Goal: Obtain resource: Obtain resource

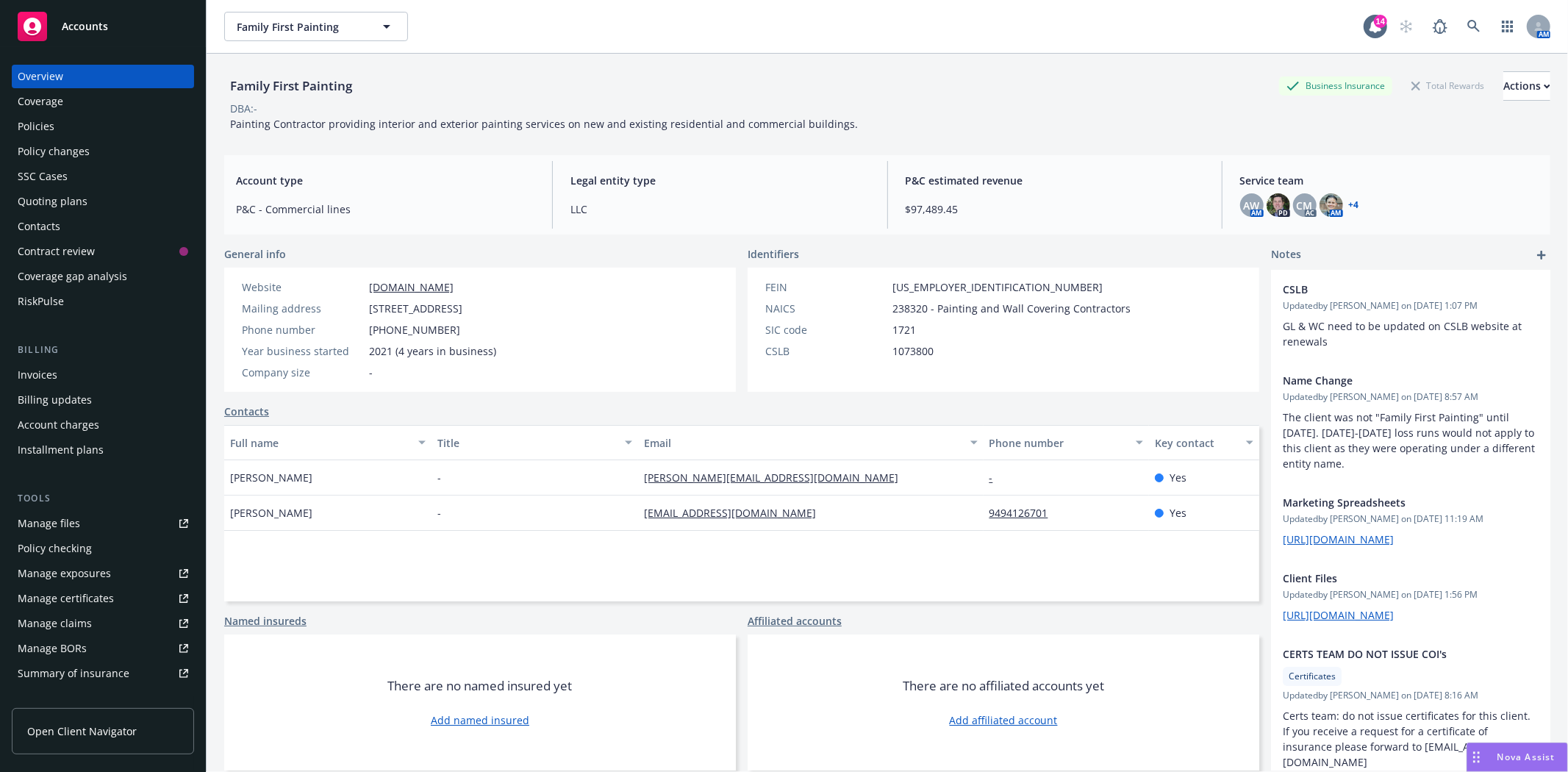
drag, startPoint x: 0, startPoint y: 0, endPoint x: 105, endPoint y: 23, distance: 107.5
click at [105, 23] on span "Accounts" at bounding box center [85, 26] width 47 height 12
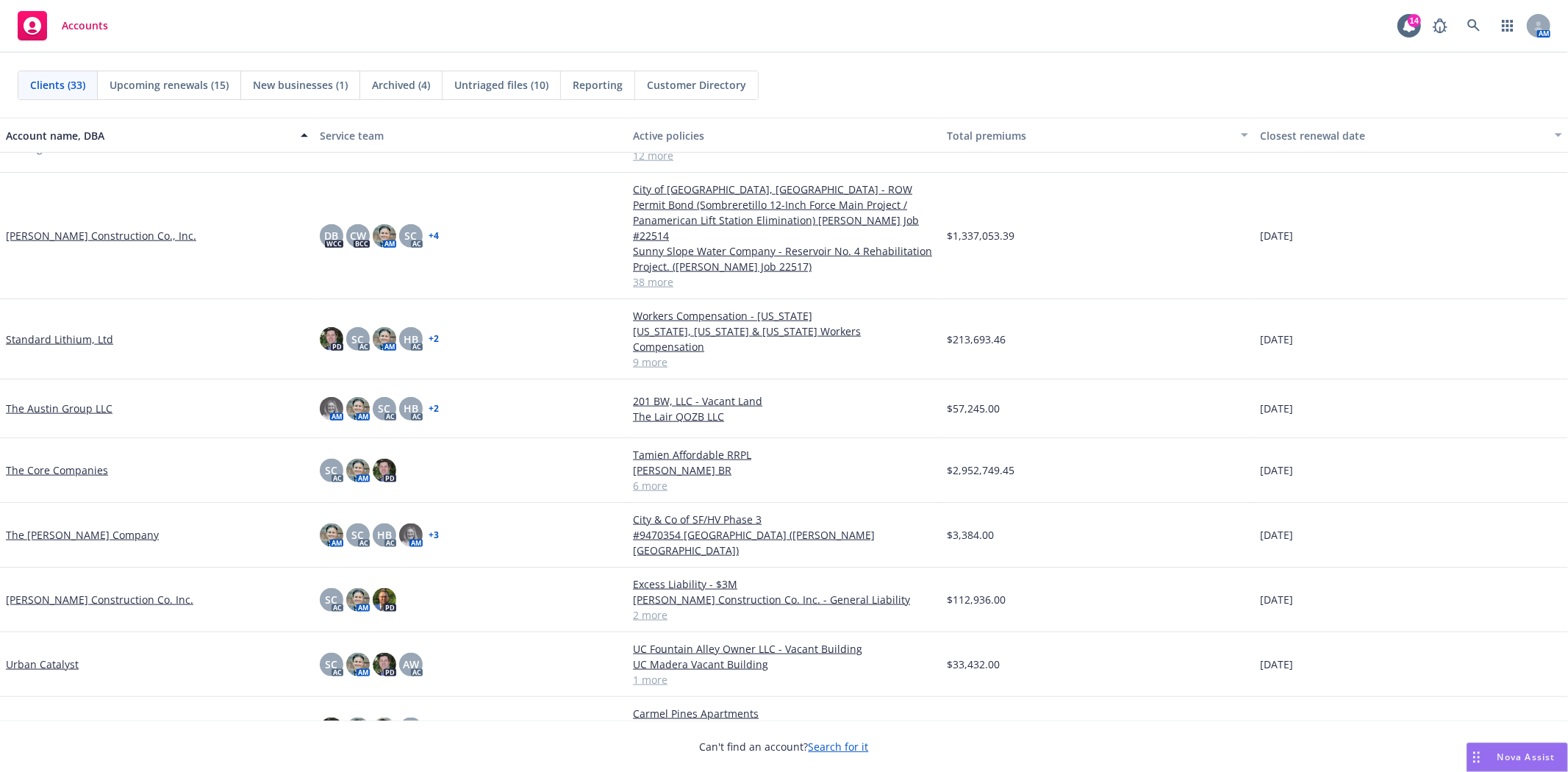
scroll to position [1461, 0]
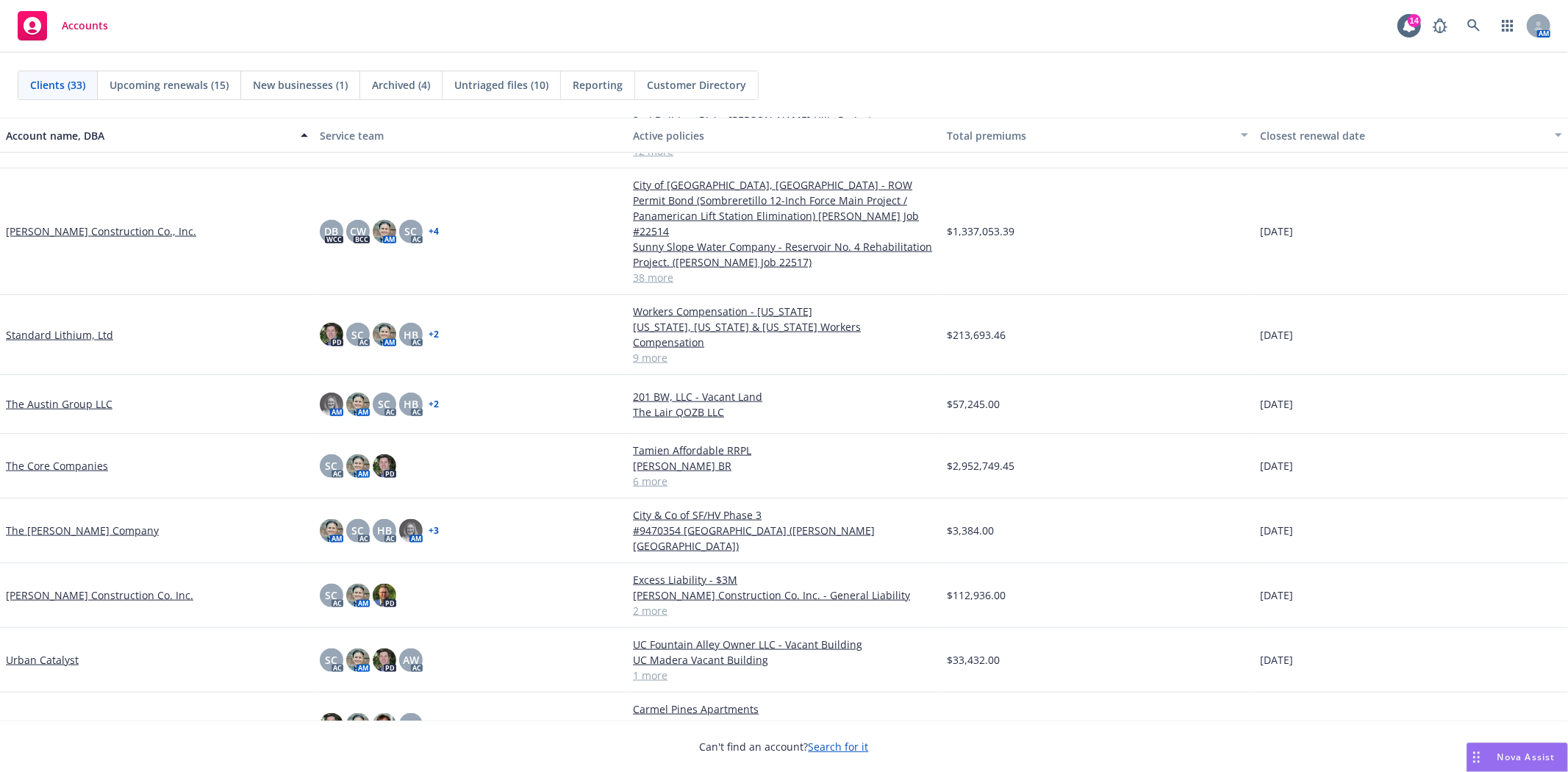
click at [57, 327] on link "Standard Lithium, Ltd" at bounding box center [59, 335] width 107 height 16
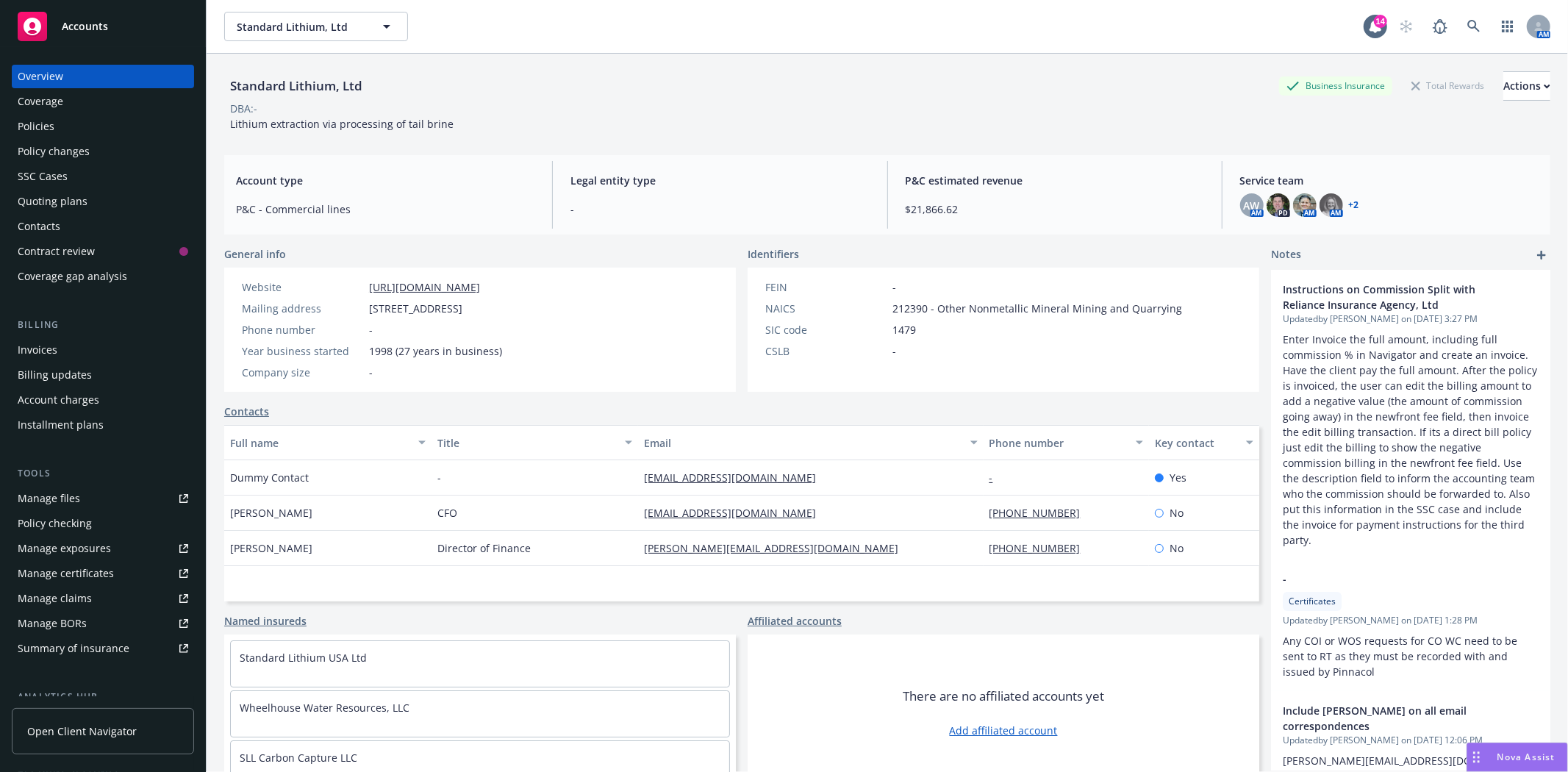
click at [52, 130] on div "Policies" at bounding box center [36, 126] width 37 height 23
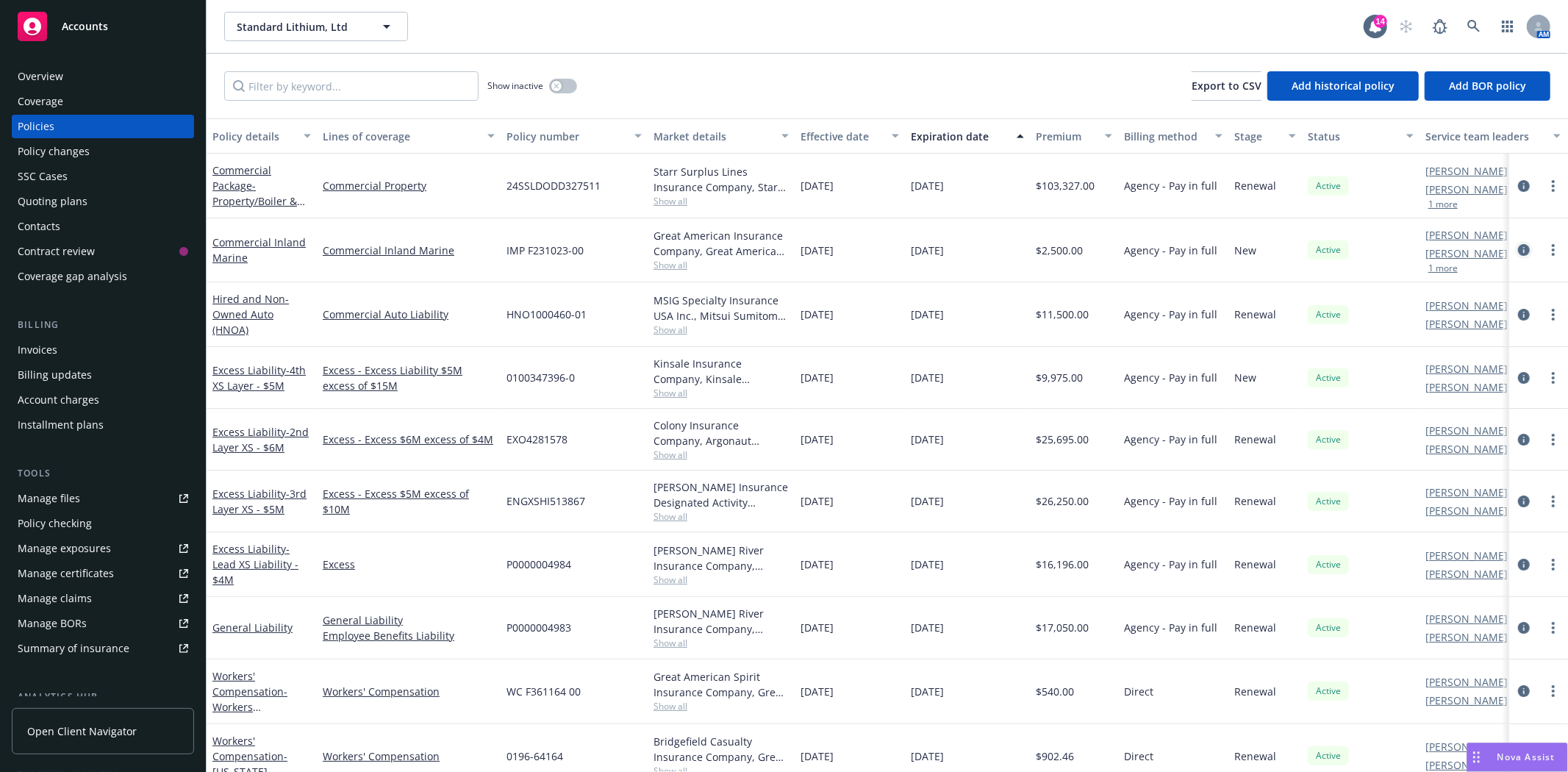
click at [1518, 252] on icon "circleInformation" at bounding box center [1523, 249] width 12 height 12
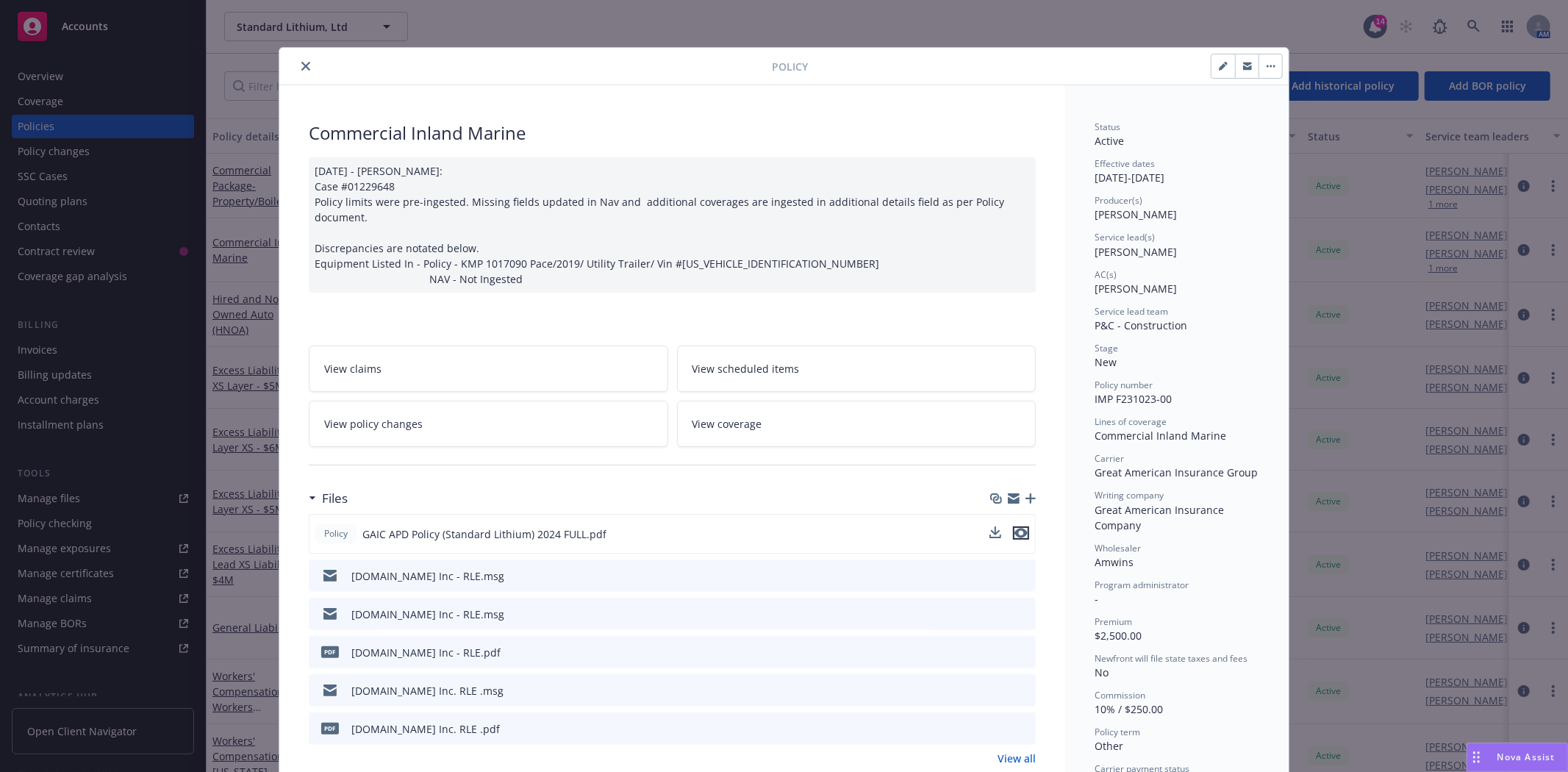
click at [1015, 532] on icon "preview file" at bounding box center [1021, 533] width 13 height 10
click at [303, 70] on icon "close" at bounding box center [305, 65] width 8 height 8
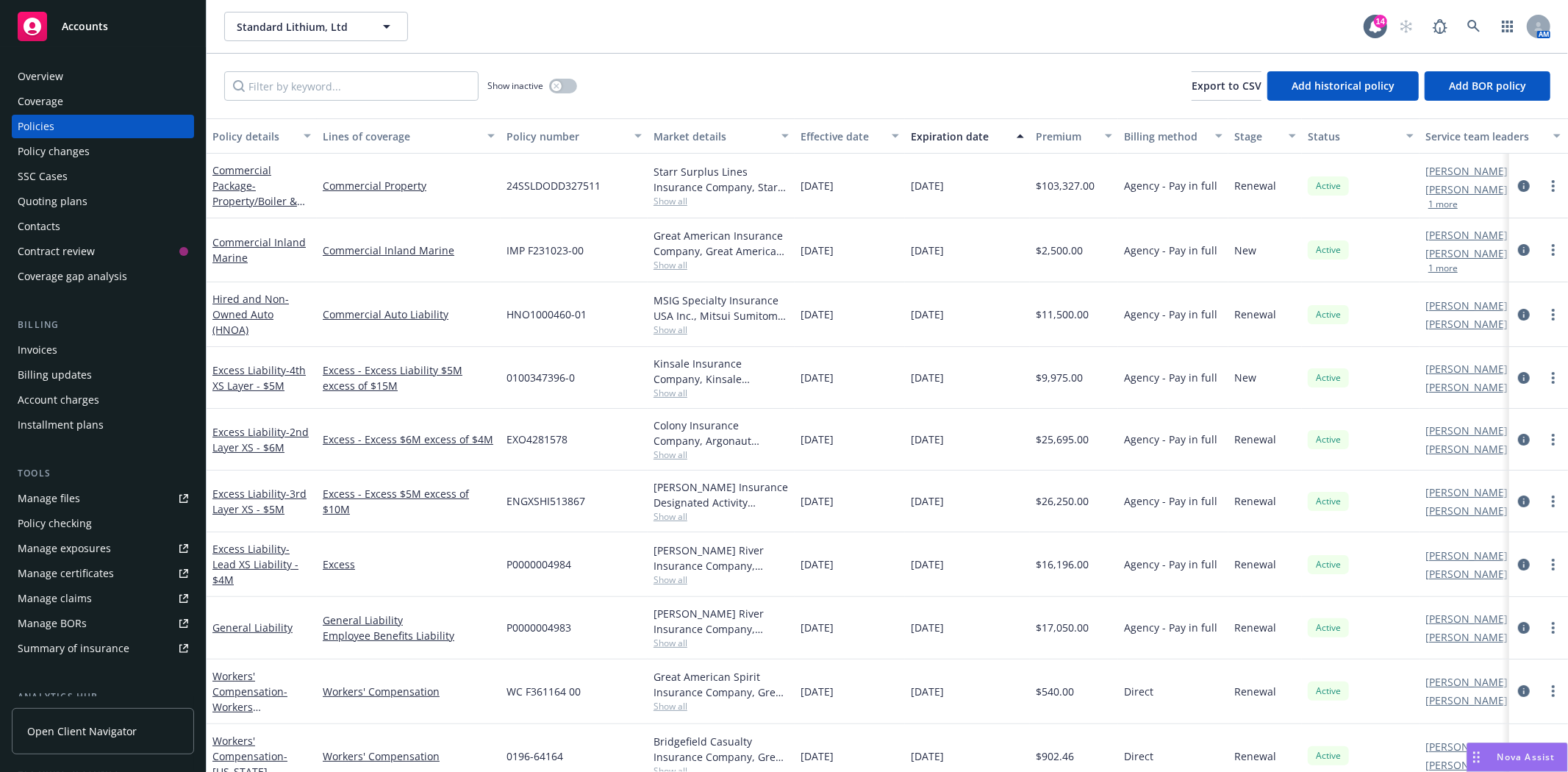
click at [49, 194] on div "Quoting plans" at bounding box center [52, 201] width 70 height 23
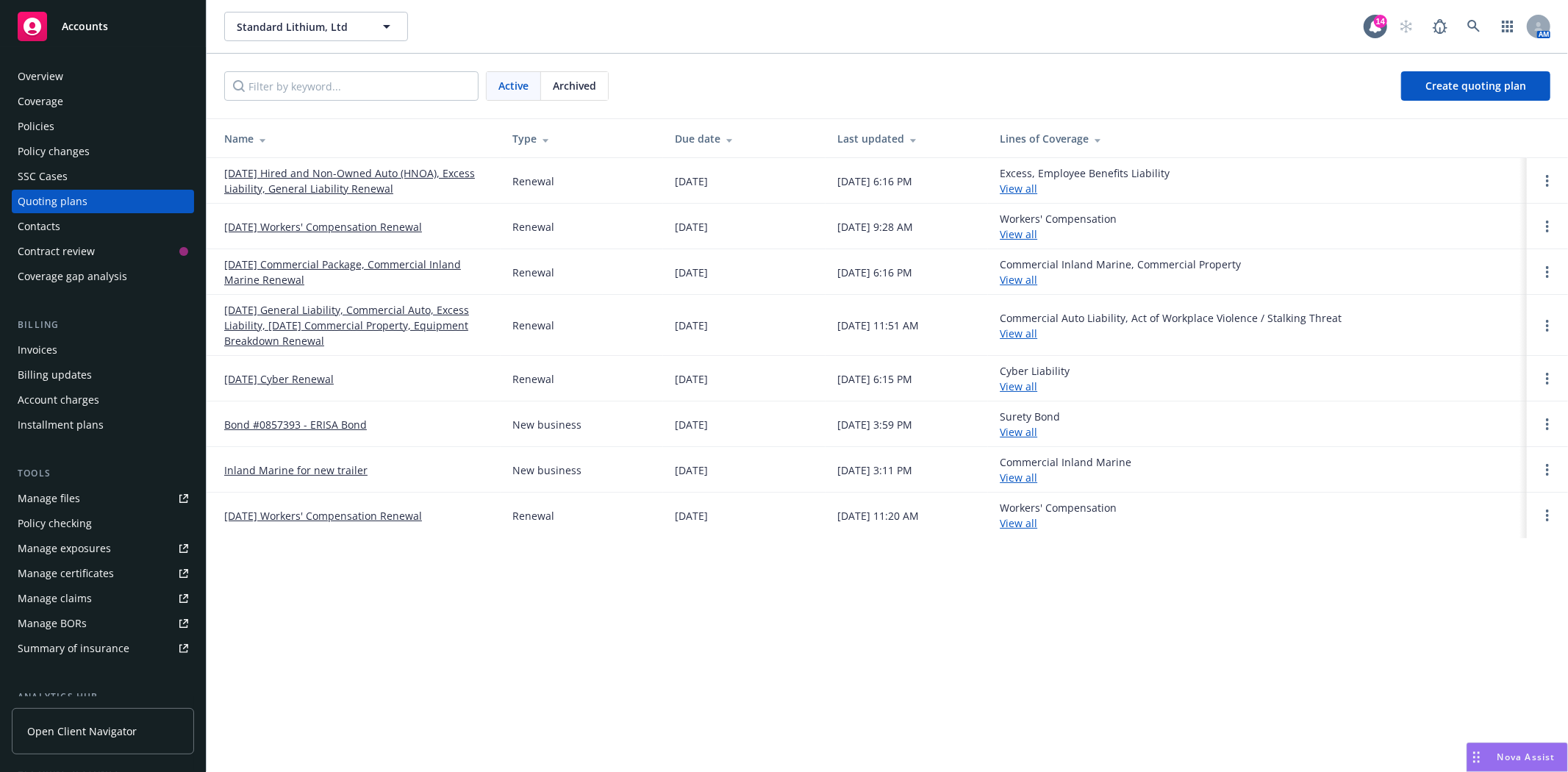
click at [281, 465] on link "Inland Marine for new trailer" at bounding box center [296, 470] width 143 height 16
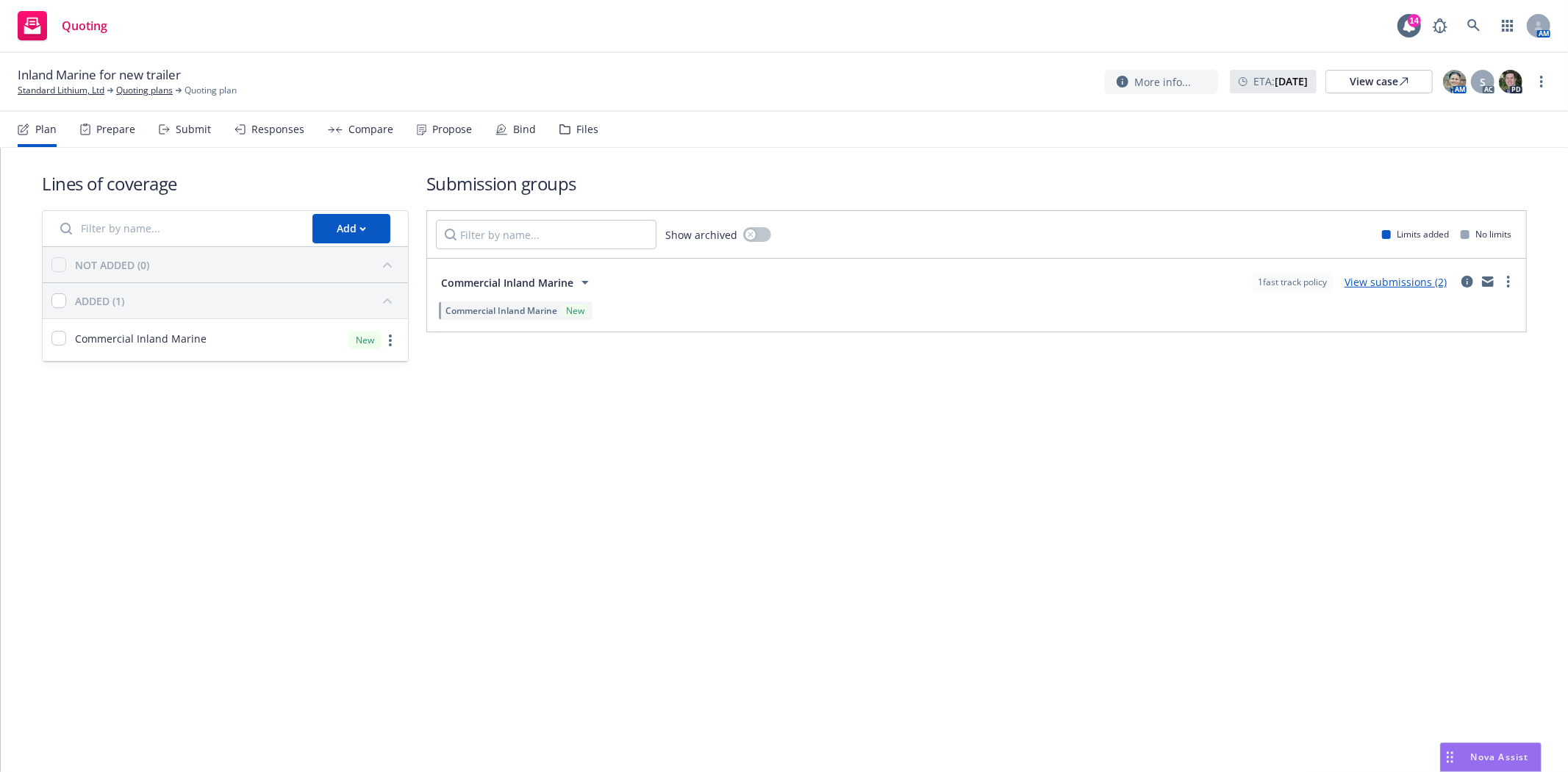
click at [591, 128] on div "Files" at bounding box center [588, 129] width 22 height 12
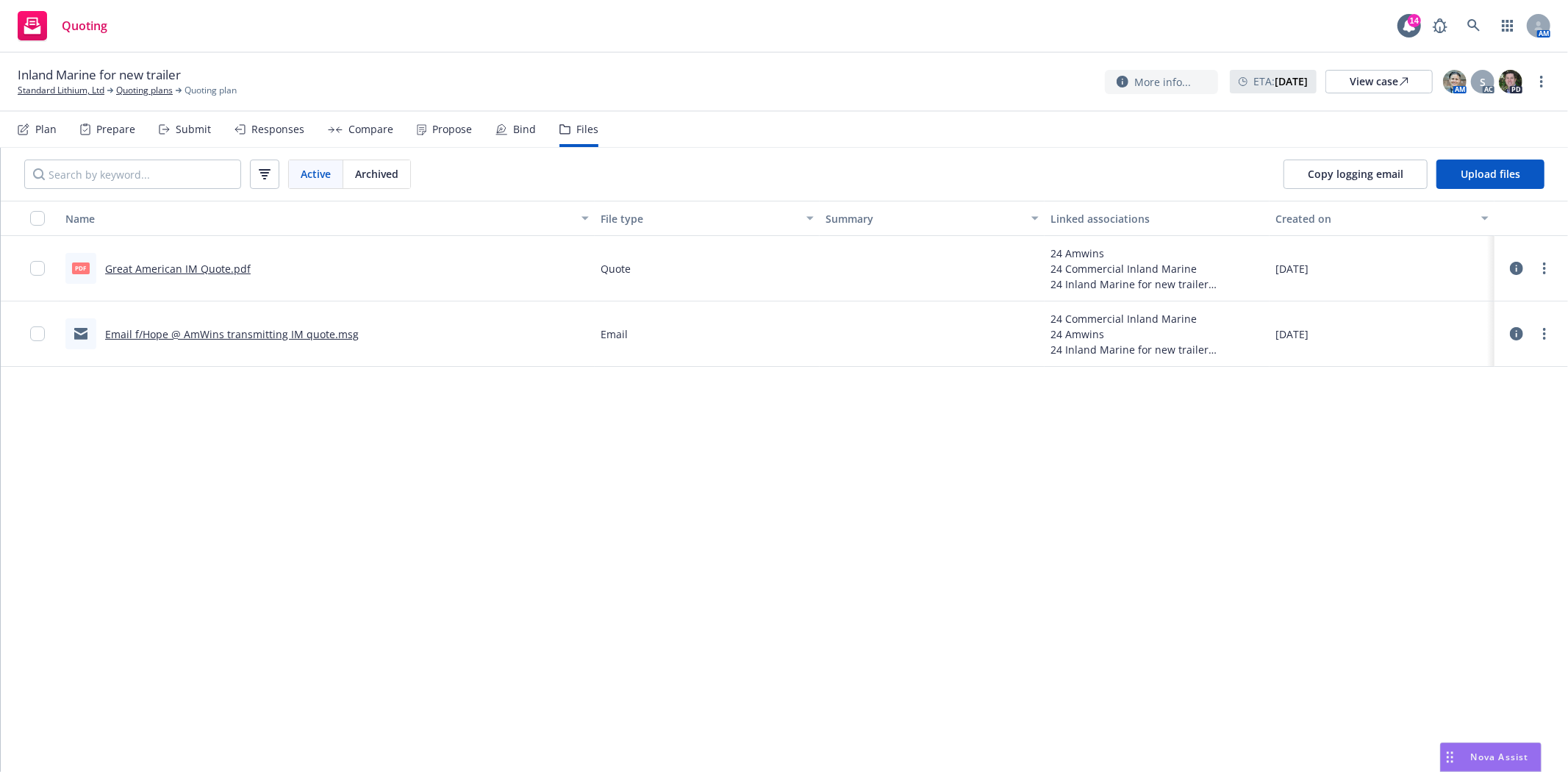
click at [195, 262] on link "Great American IM Quote.pdf" at bounding box center [178, 268] width 146 height 14
